Goal: Task Accomplishment & Management: Manage account settings

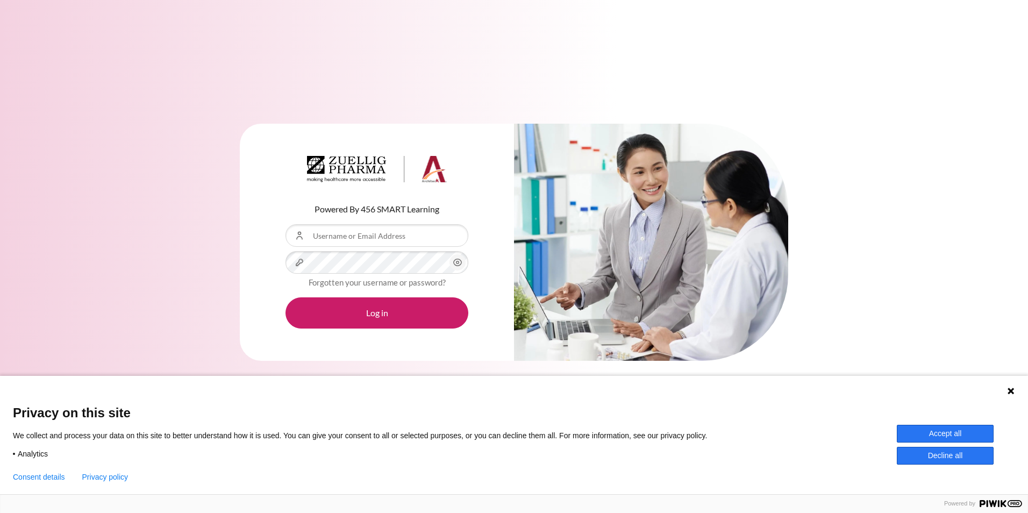
click at [236, 166] on div "Powered By 456 SMART Learning Username or Email Address Password Forgotten your…" at bounding box center [514, 249] width 1028 height 283
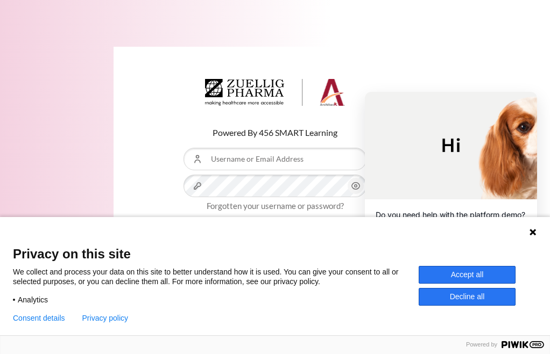
click at [273, 340] on div "Piwik PRO Powered by" at bounding box center [275, 345] width 550 height 19
click at [280, 158] on input "Username or Email Address" at bounding box center [274, 159] width 183 height 23
paste input "[EMAIL_ADDRESS][DOMAIN_NAME]"
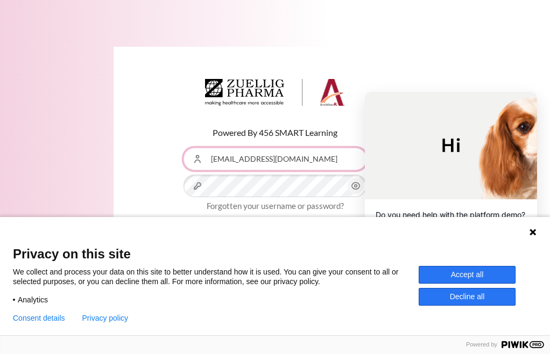
type input "[EMAIL_ADDRESS][DOMAIN_NAME]"
click at [533, 233] on icon at bounding box center [532, 232] width 6 height 6
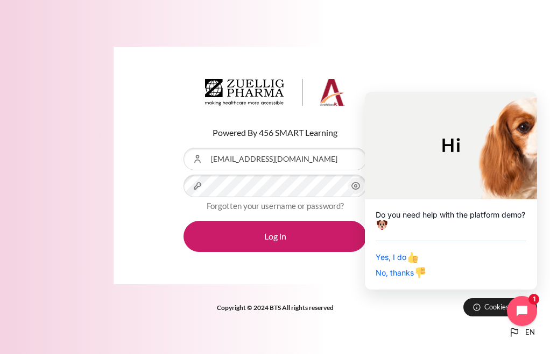
click at [75, 212] on div "Powered By 456 SMART Learning Username or Email Address sttseng@zuelligpharma.c…" at bounding box center [275, 166] width 548 height 238
click at [534, 90] on icon "Close chat widget" at bounding box center [535, 93] width 11 height 11
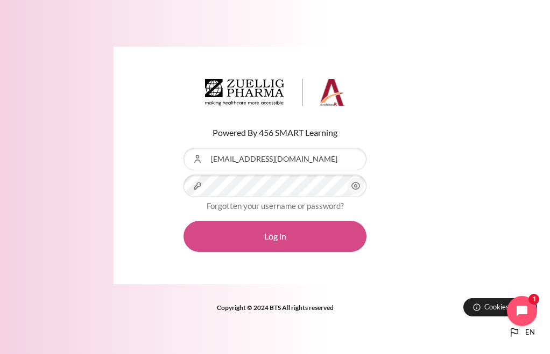
click at [273, 238] on button "Log in" at bounding box center [274, 236] width 183 height 31
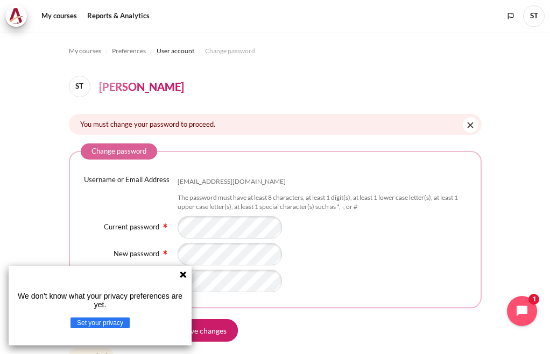
click at [374, 213] on div "Username or Email Address [EMAIL_ADDRESS][DOMAIN_NAME] The password must have a…" at bounding box center [275, 234] width 389 height 118
click at [187, 272] on icon at bounding box center [183, 274] width 9 height 9
